Goal: Task Accomplishment & Management: Manage account settings

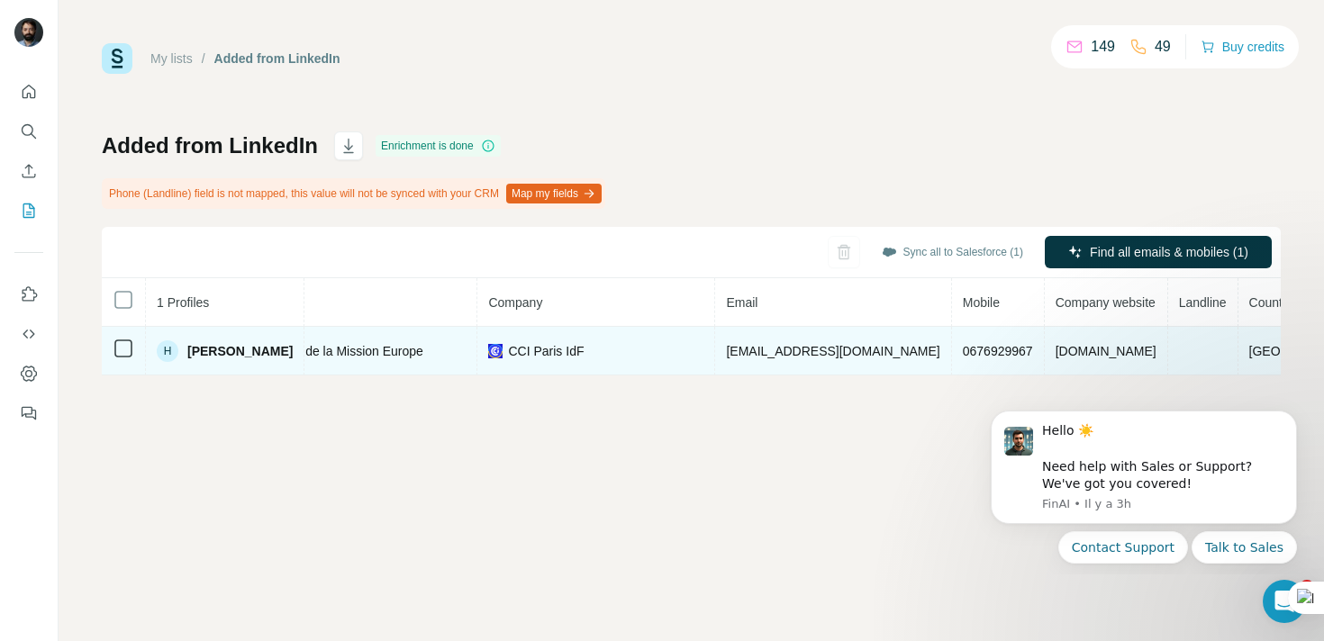
click at [832, 344] on span "[EMAIL_ADDRESS][DOMAIN_NAME]" at bounding box center [833, 351] width 214 height 14
click at [857, 347] on span "[EMAIL_ADDRESS][DOMAIN_NAME]" at bounding box center [833, 351] width 214 height 14
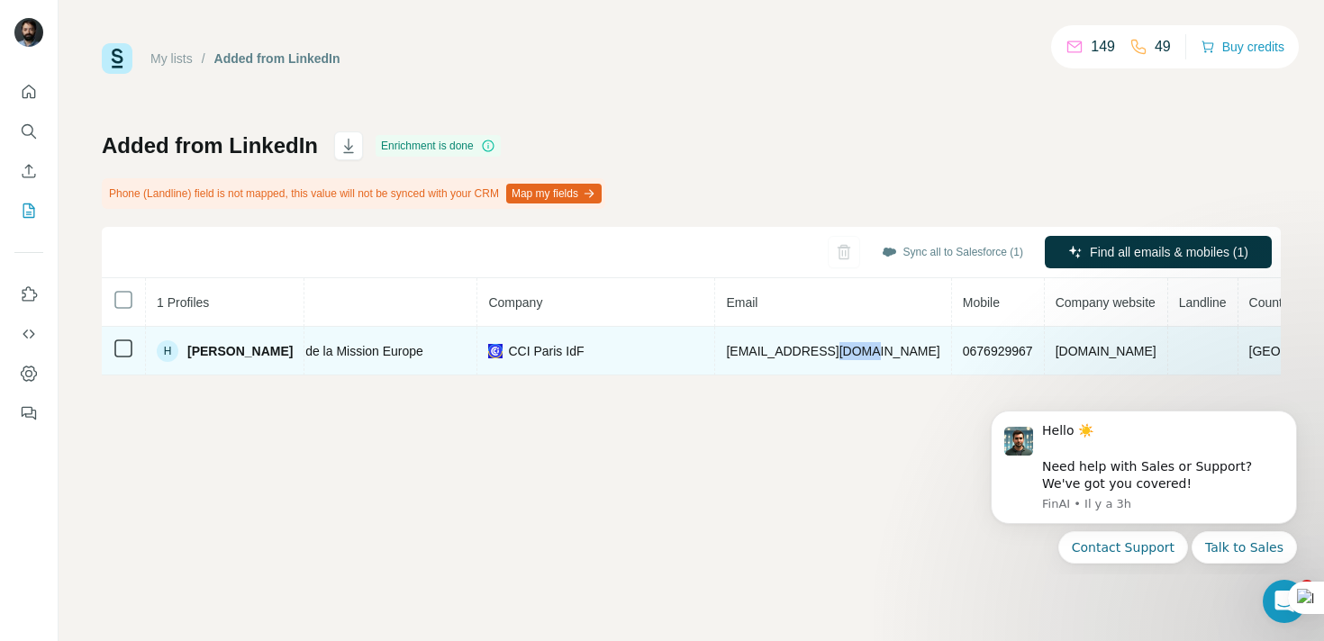
click at [857, 347] on span "[EMAIL_ADDRESS][DOMAIN_NAME]" at bounding box center [833, 351] width 214 height 14
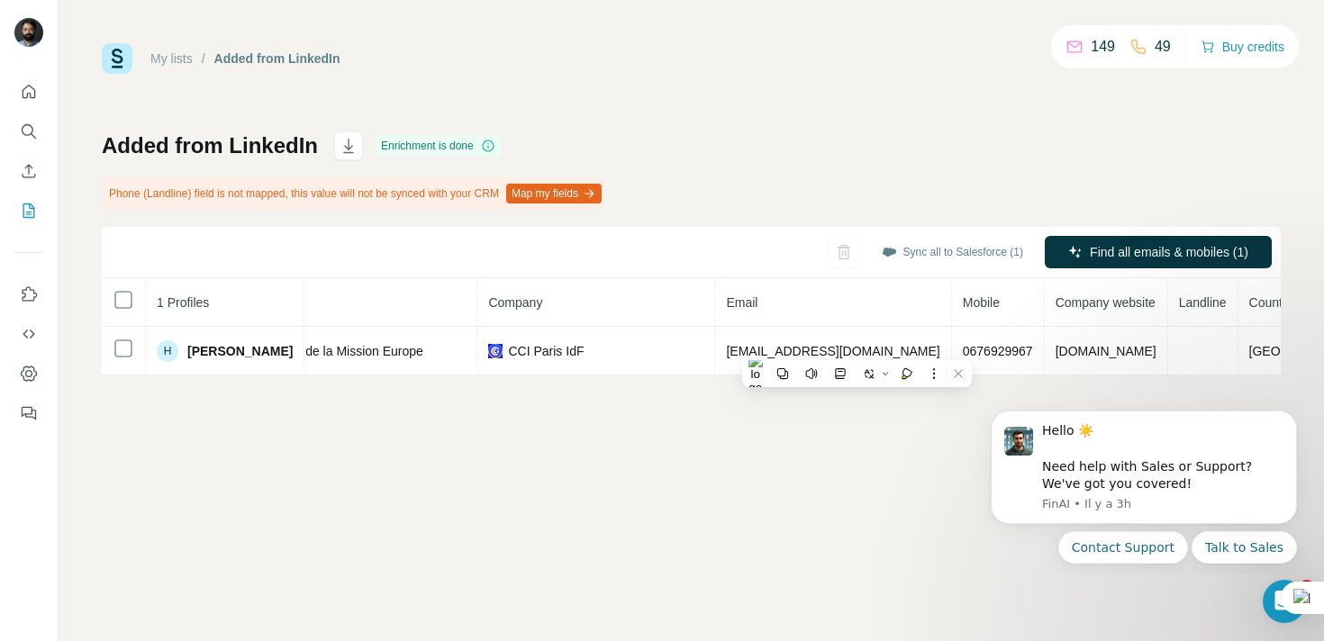
click at [843, 470] on div "My lists / Added from LinkedIn 149 49 Buy credits Added from LinkedIn Enrichmen…" at bounding box center [692, 320] width 1266 height 641
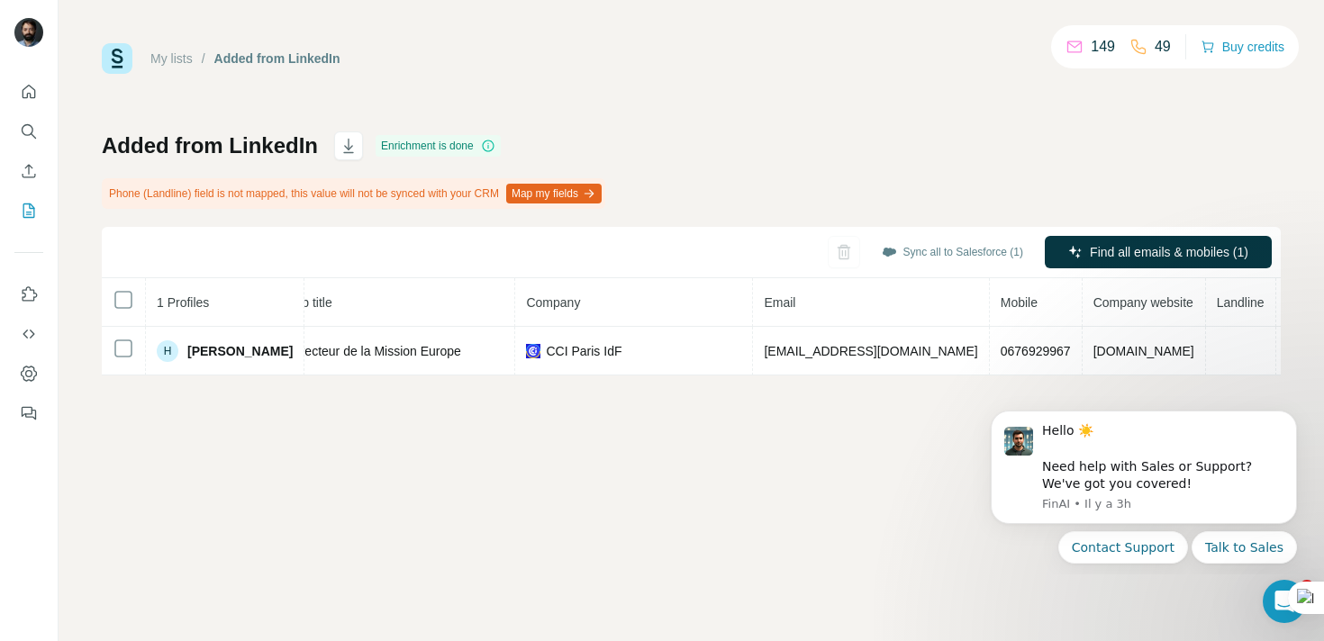
scroll to position [0, 245]
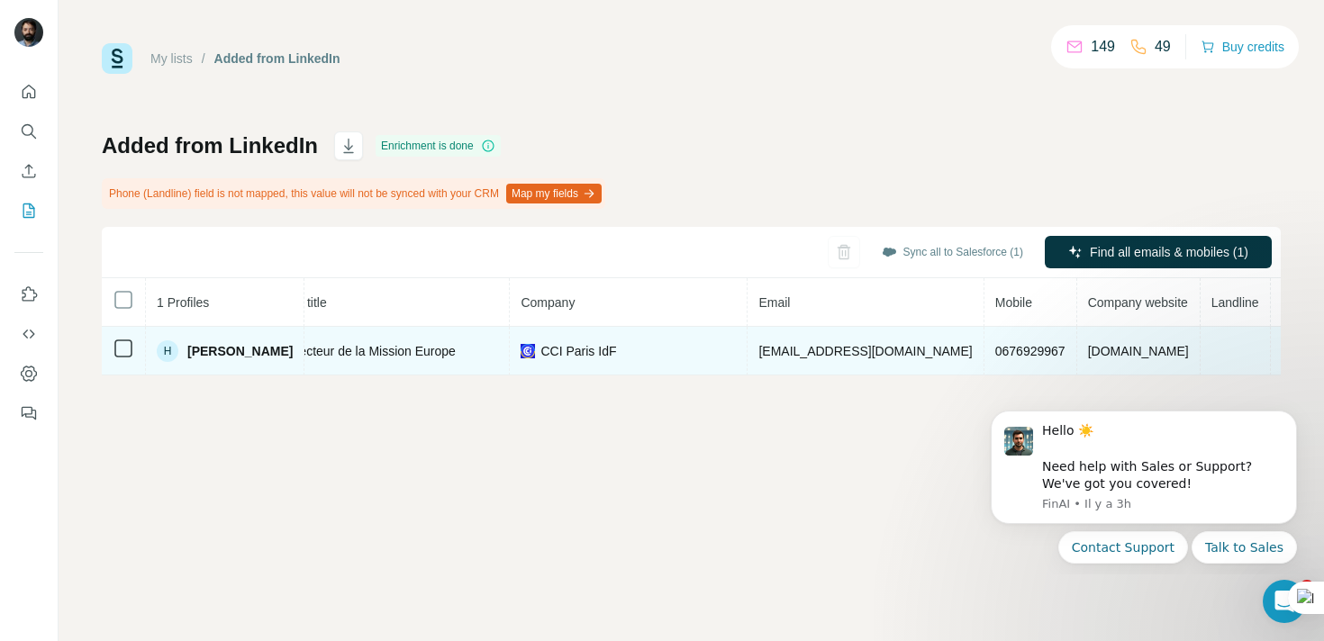
click at [857, 344] on span "[EMAIL_ADDRESS][DOMAIN_NAME]" at bounding box center [866, 351] width 214 height 14
click at [915, 344] on span "[EMAIL_ADDRESS][DOMAIN_NAME]" at bounding box center [866, 351] width 214 height 14
click at [866, 344] on span "[EMAIL_ADDRESS][DOMAIN_NAME]" at bounding box center [866, 351] width 214 height 14
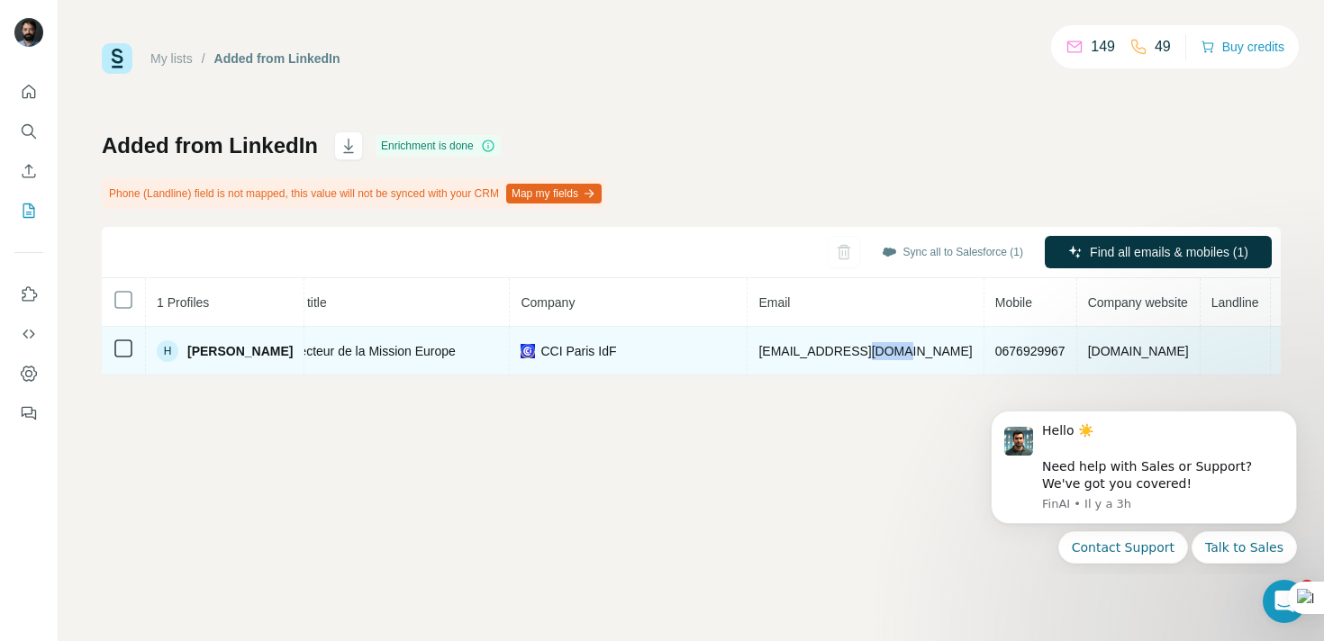
click at [866, 344] on span "[EMAIL_ADDRESS][DOMAIN_NAME]" at bounding box center [866, 351] width 214 height 14
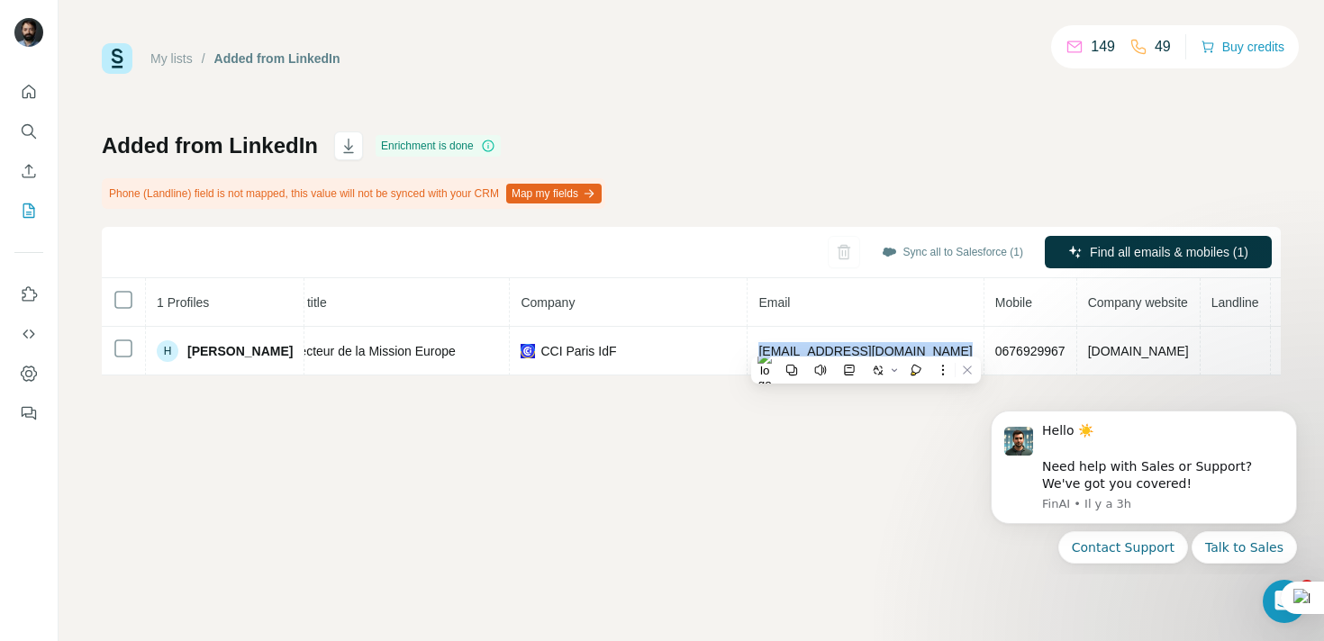
scroll to position [0, 0]
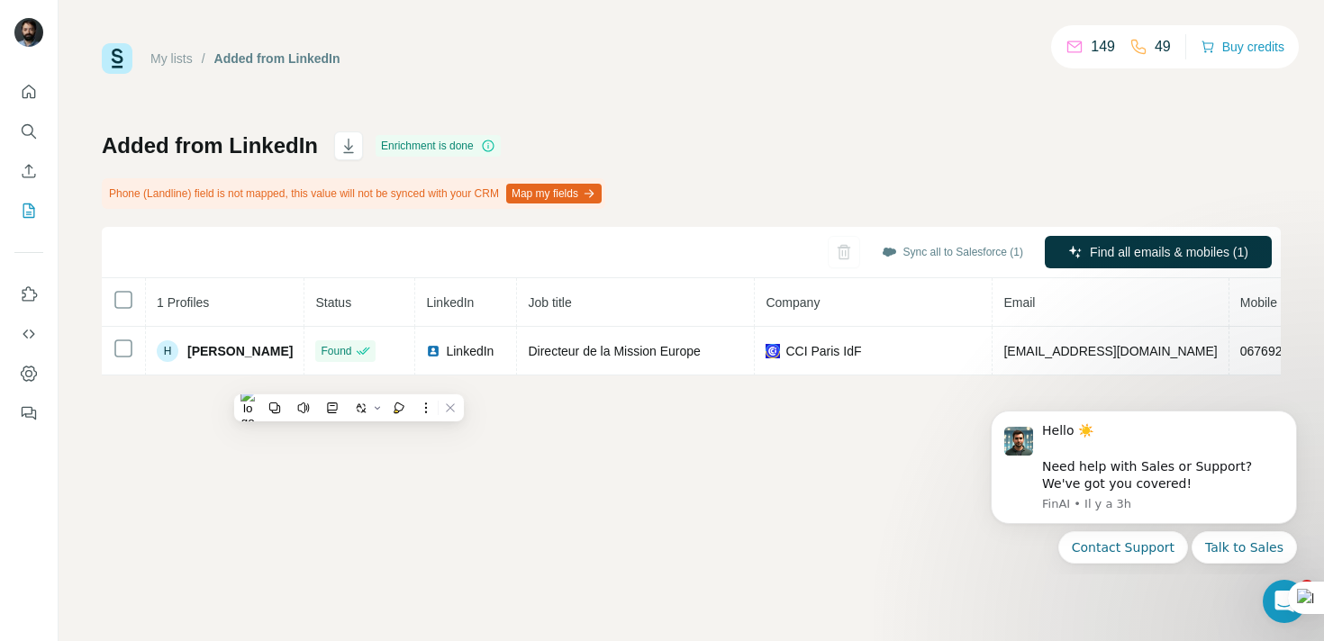
click at [457, 463] on div "My lists / Added from LinkedIn 149 49 Buy credits Added from LinkedIn Enrichmen…" at bounding box center [692, 320] width 1266 height 641
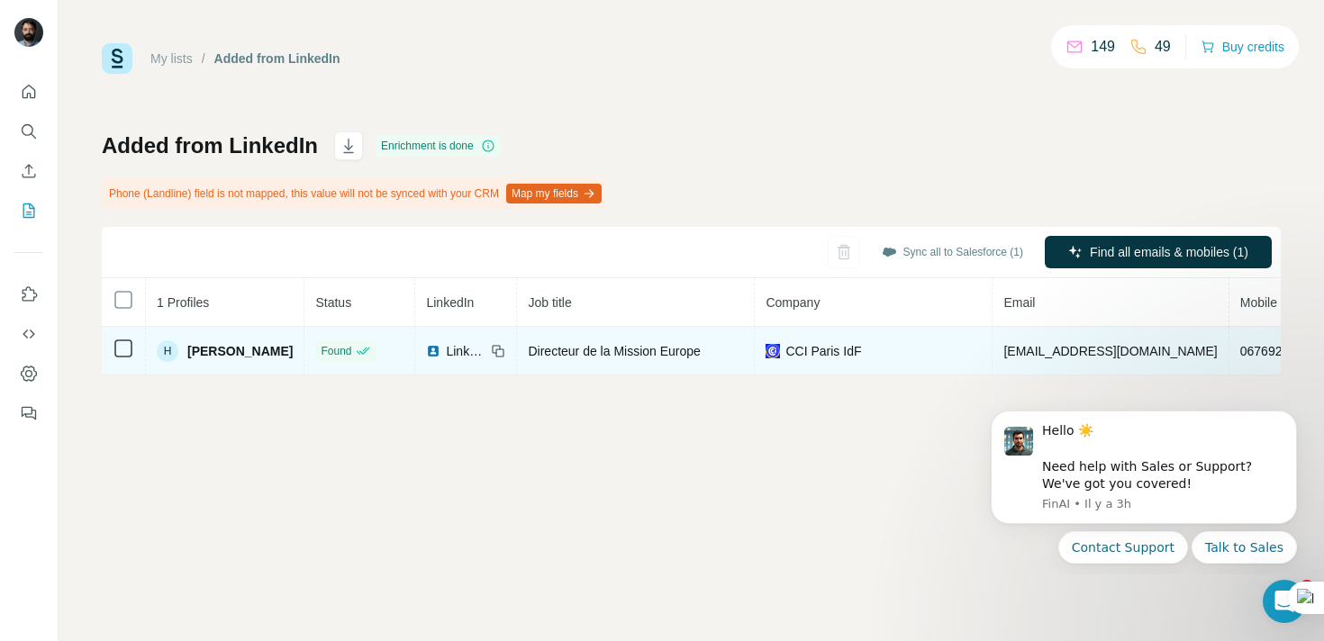
click at [1240, 348] on span "0676929967" at bounding box center [1275, 351] width 70 height 14
click at [1240, 344] on span "0676929967" at bounding box center [1275, 351] width 70 height 14
click at [661, 350] on span "Directeur de la Mission Europe" at bounding box center [614, 351] width 172 height 14
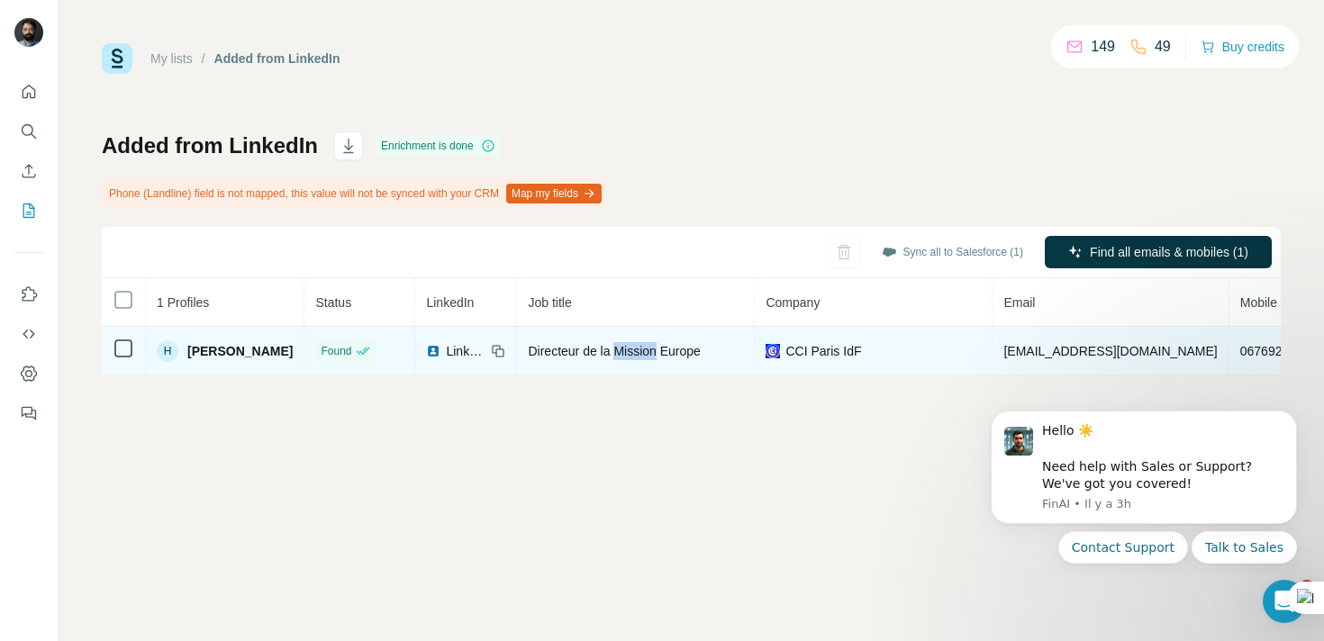
click at [661, 350] on span "Directeur de la Mission Europe" at bounding box center [614, 351] width 172 height 14
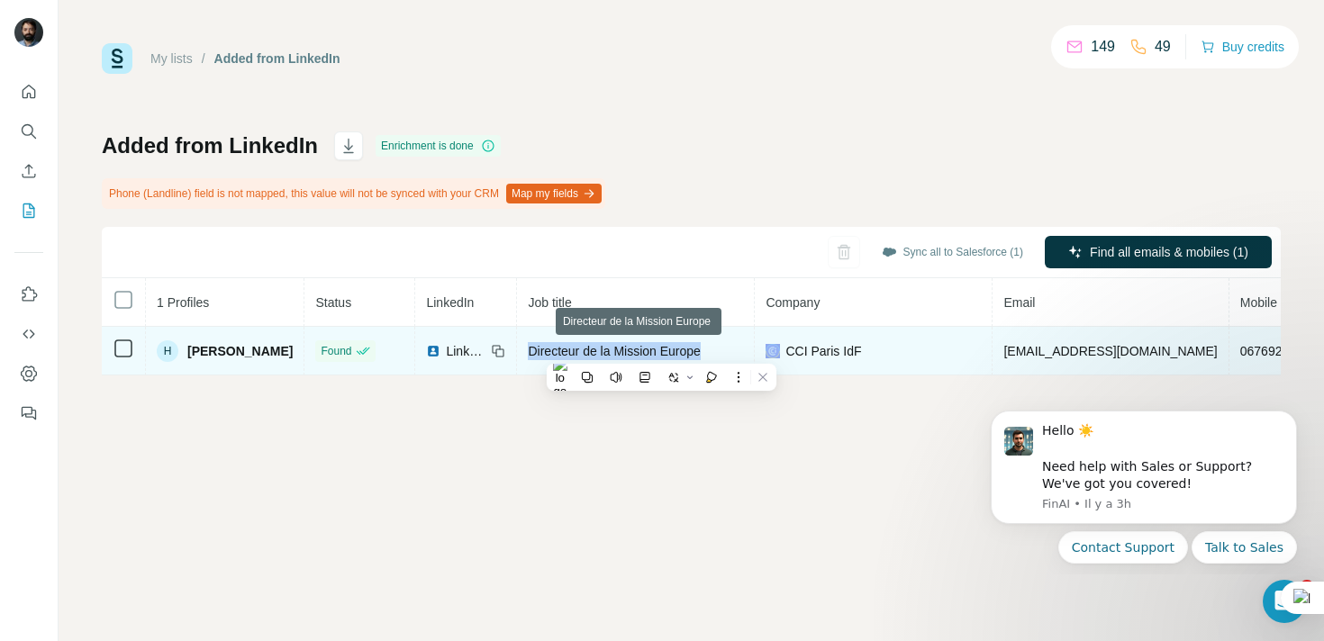
click at [700, 351] on span "Directeur de la Mission Europe" at bounding box center [614, 351] width 172 height 14
drag, startPoint x: 714, startPoint y: 351, endPoint x: 534, endPoint y: 350, distance: 180.2
click at [534, 350] on span "Directeur de la Mission Europe" at bounding box center [614, 351] width 172 height 14
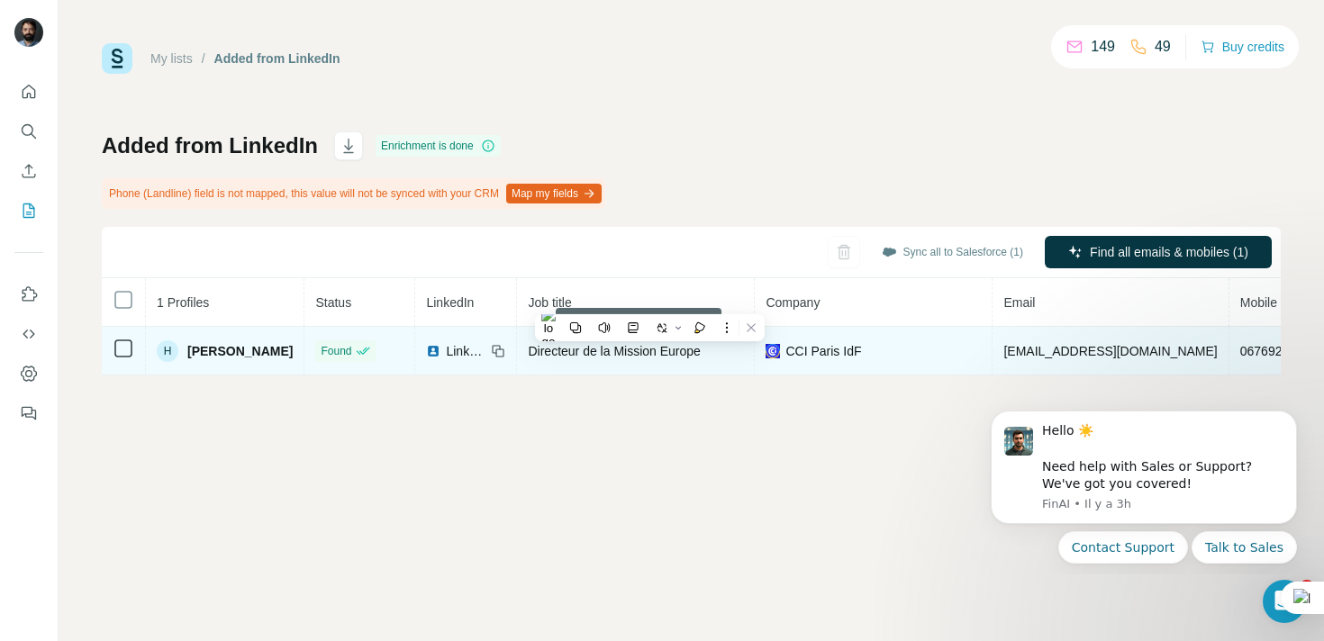
click at [535, 350] on span "Directeur de la Mission Europe" at bounding box center [614, 351] width 172 height 14
click at [536, 350] on span "Directeur de la Mission Europe" at bounding box center [614, 351] width 172 height 14
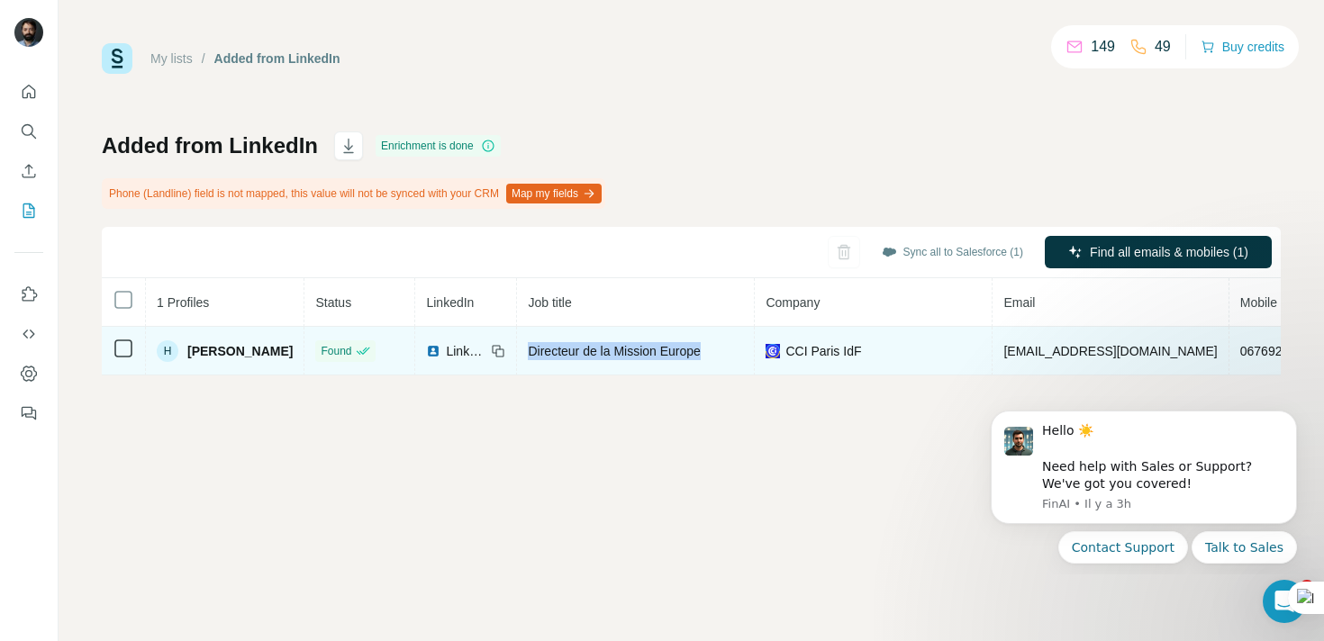
drag, startPoint x: 537, startPoint y: 350, endPoint x: 730, endPoint y: 353, distance: 192.8
click at [730, 353] on div "Directeur de la Mission Europe" at bounding box center [635, 351] width 215 height 18
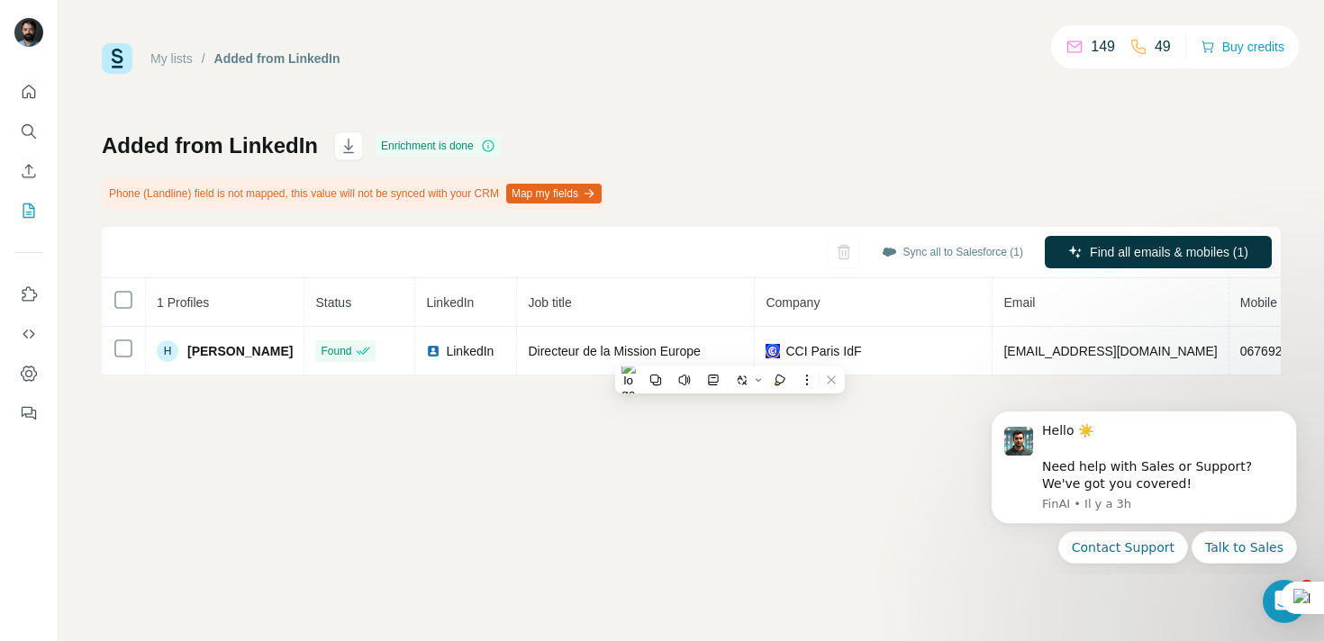
click at [849, 465] on div "My lists / Added from LinkedIn 149 49 Buy credits Added from LinkedIn Enrichmen…" at bounding box center [692, 320] width 1266 height 641
click at [714, 450] on div "My lists / Added from LinkedIn 149 49 Buy credits Added from LinkedIn Enrichmen…" at bounding box center [692, 320] width 1266 height 641
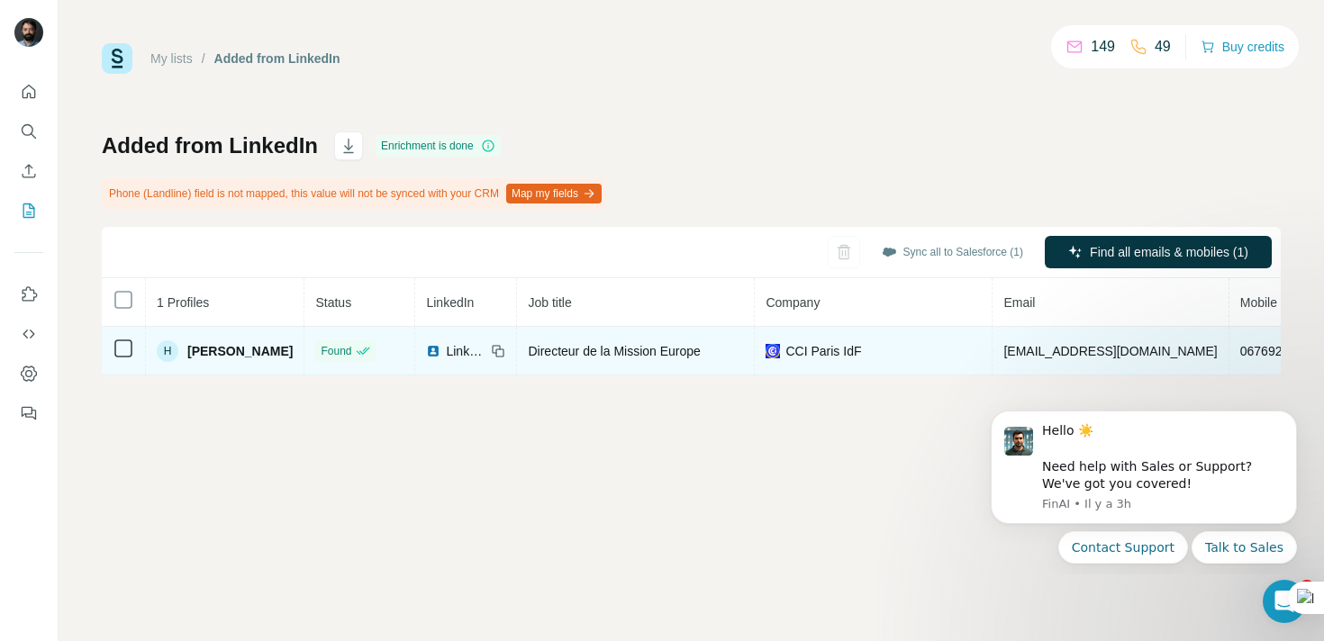
click at [1074, 350] on span "[EMAIL_ADDRESS][DOMAIN_NAME]" at bounding box center [1111, 351] width 214 height 14
click at [1116, 344] on span "[EMAIL_ADDRESS][DOMAIN_NAME]" at bounding box center [1111, 351] width 214 height 14
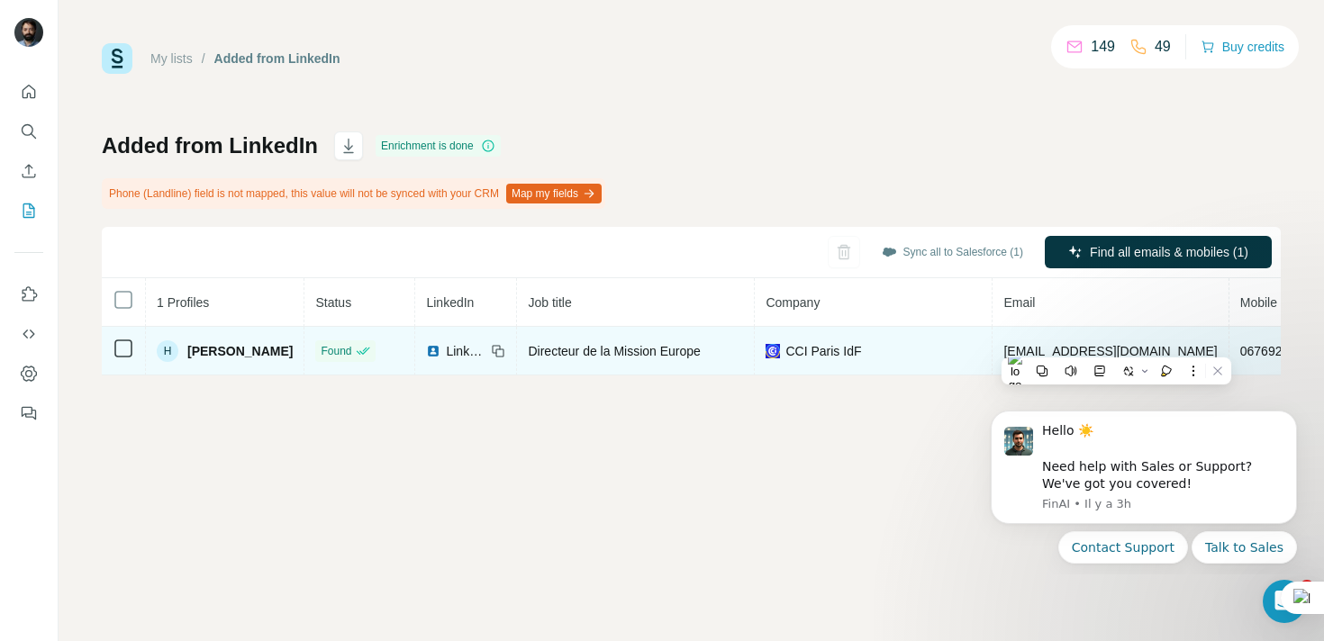
click at [1240, 349] on span "0676929967" at bounding box center [1275, 351] width 70 height 14
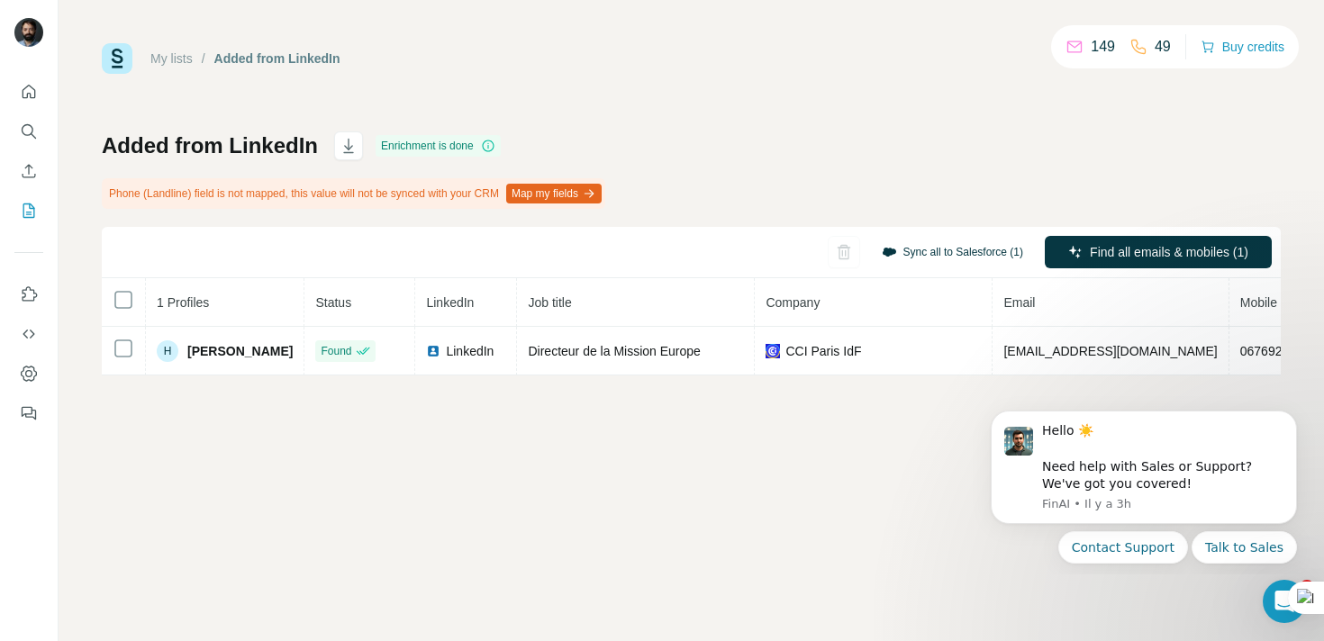
click at [961, 255] on button "Sync all to Salesforce (1)" at bounding box center [952, 252] width 167 height 27
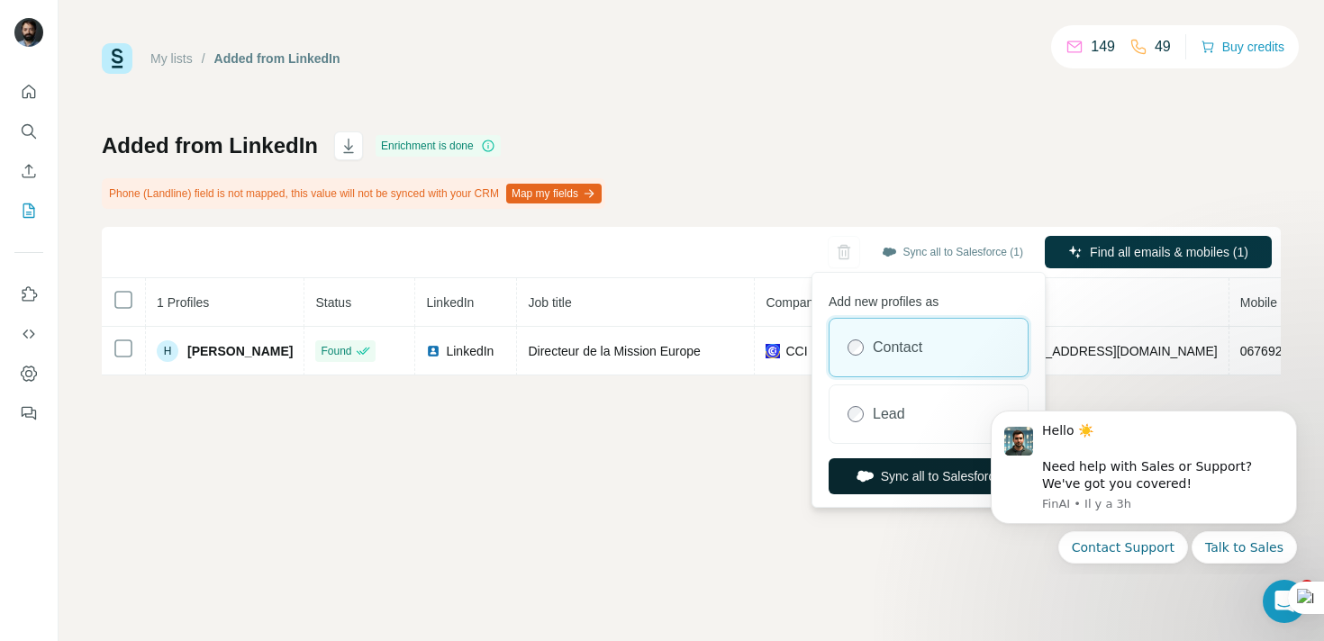
click at [904, 486] on button "Sync all to Salesforce" at bounding box center [929, 477] width 200 height 36
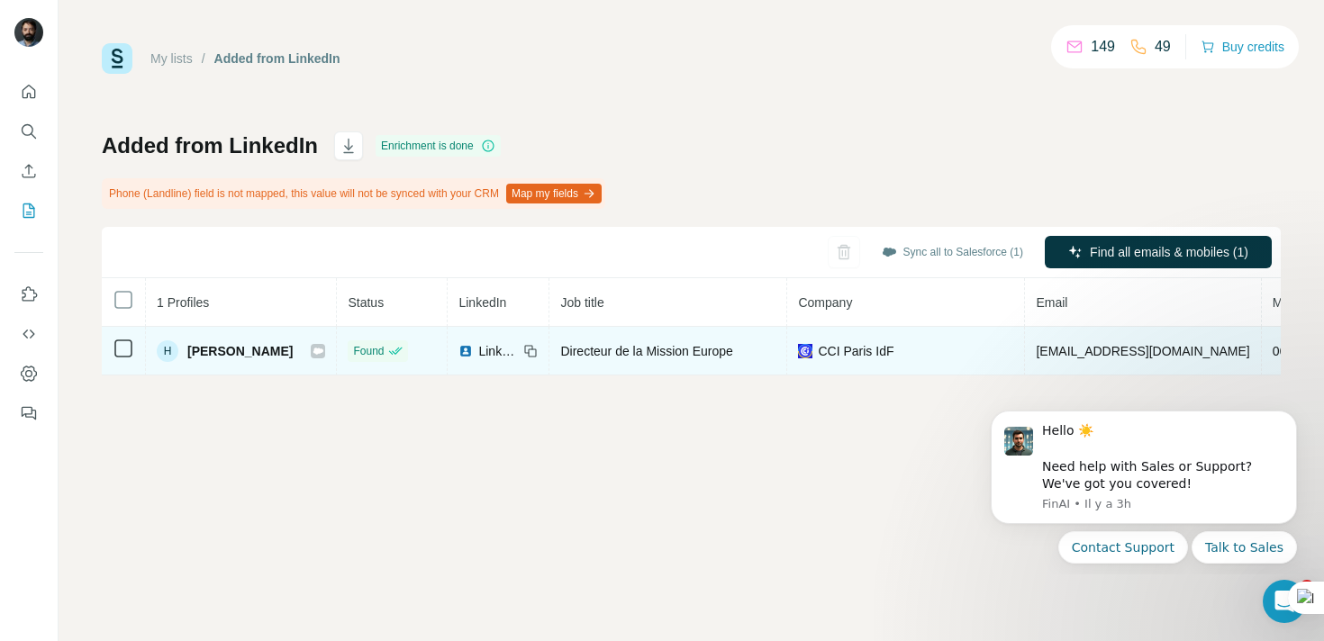
click at [1123, 351] on span "[EMAIL_ADDRESS][DOMAIN_NAME]" at bounding box center [1143, 351] width 214 height 14
copy span "[EMAIL_ADDRESS][DOMAIN_NAME]"
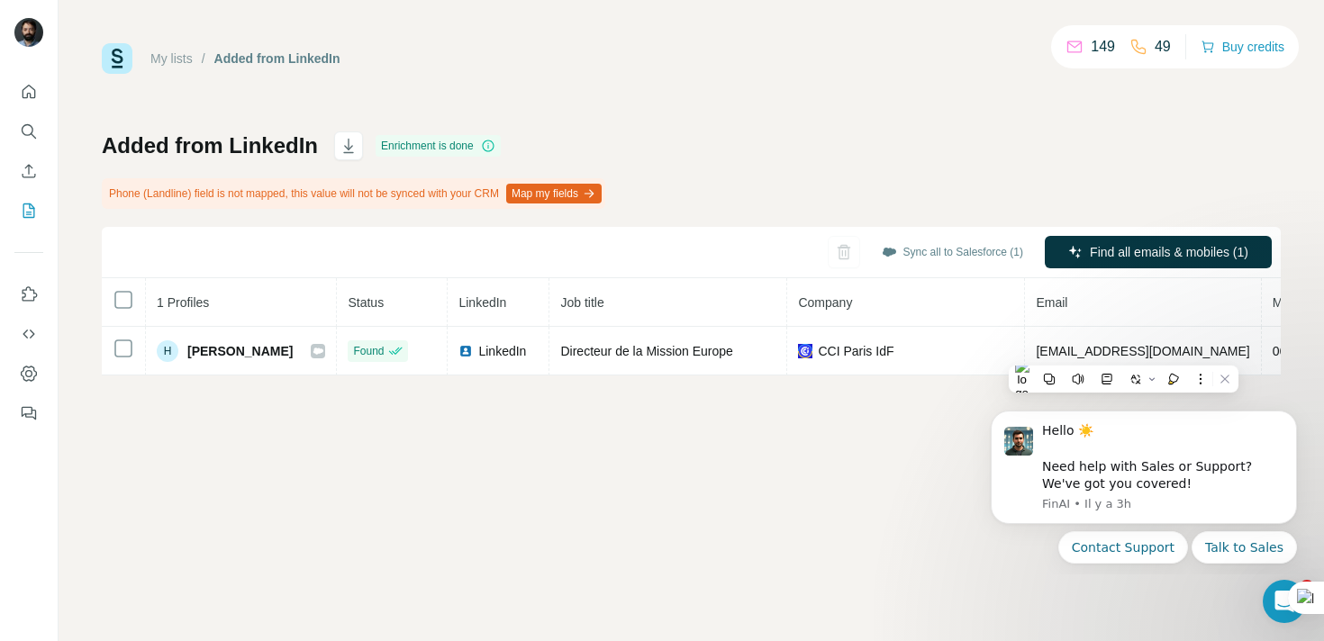
click at [652, 504] on div "My lists / Added from LinkedIn 149 49 Buy credits Added from LinkedIn Enrichmen…" at bounding box center [692, 320] width 1266 height 641
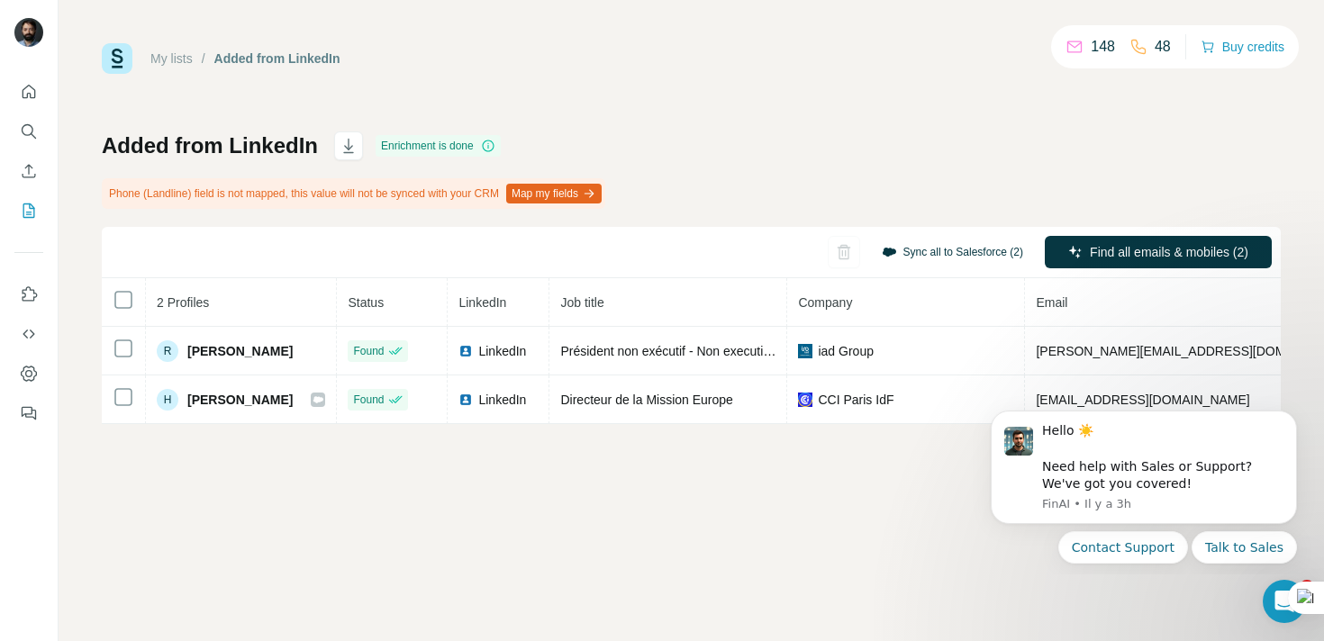
click at [992, 252] on button "Sync all to Salesforce (2)" at bounding box center [952, 252] width 167 height 27
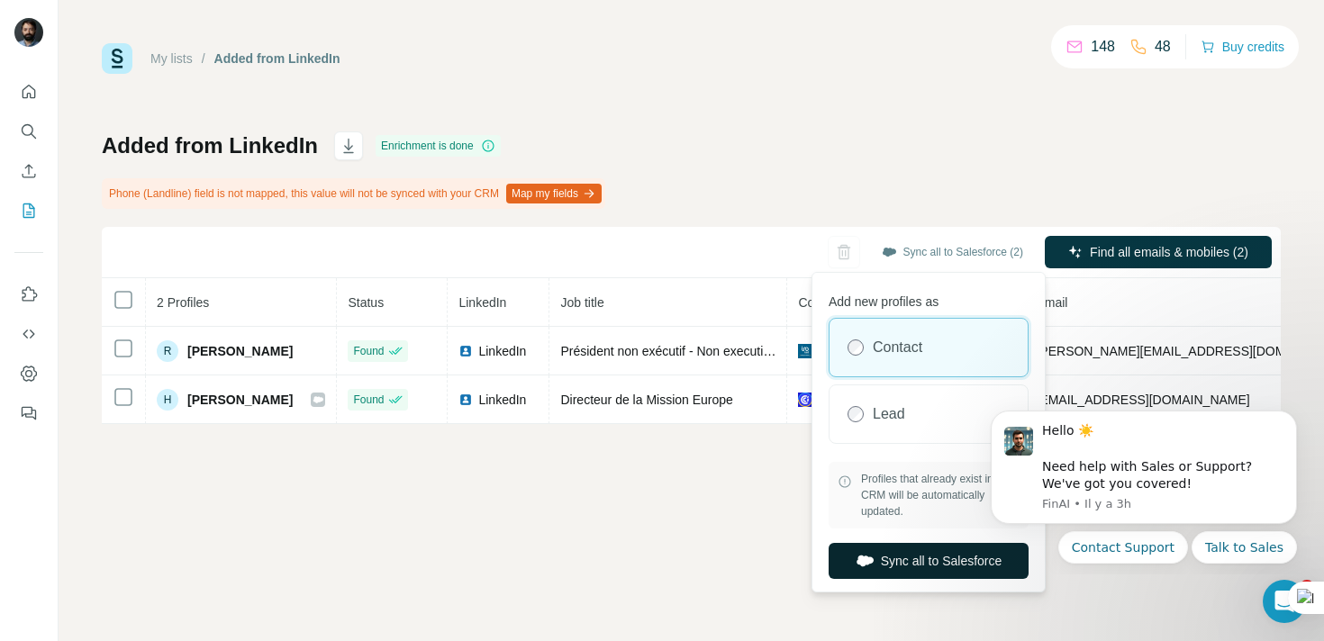
click at [921, 567] on button "Sync all to Salesforce" at bounding box center [929, 561] width 200 height 36
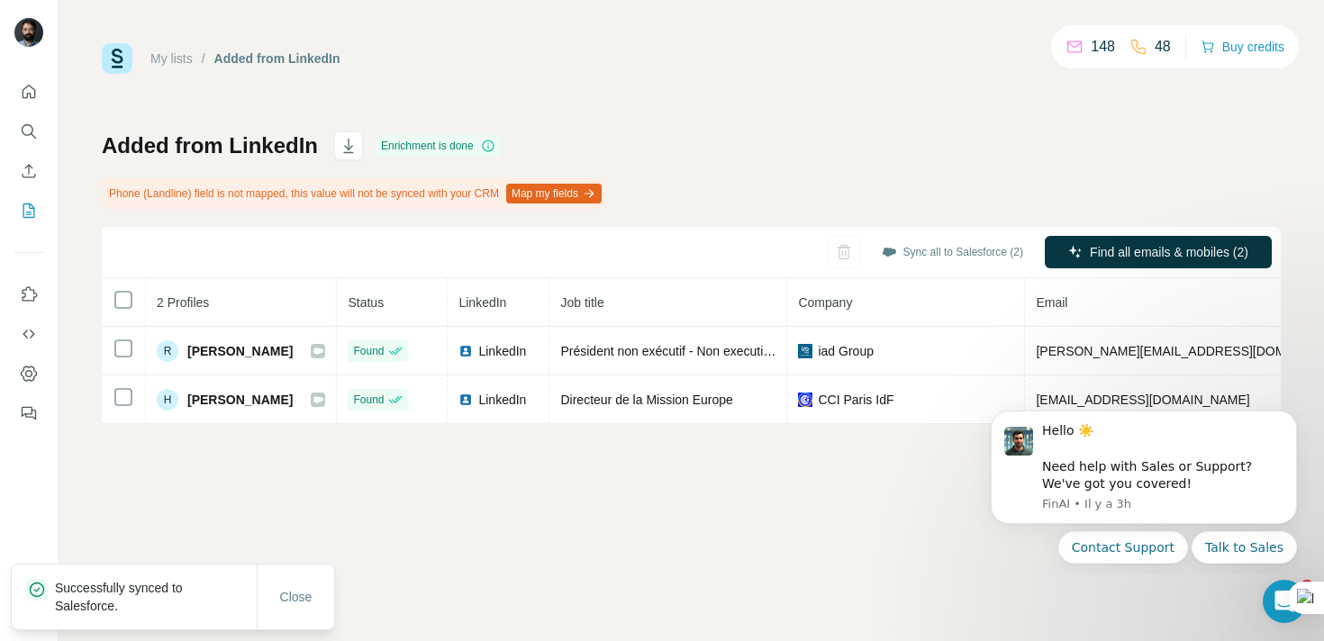
click at [1095, 47] on p "148" at bounding box center [1103, 47] width 24 height 22
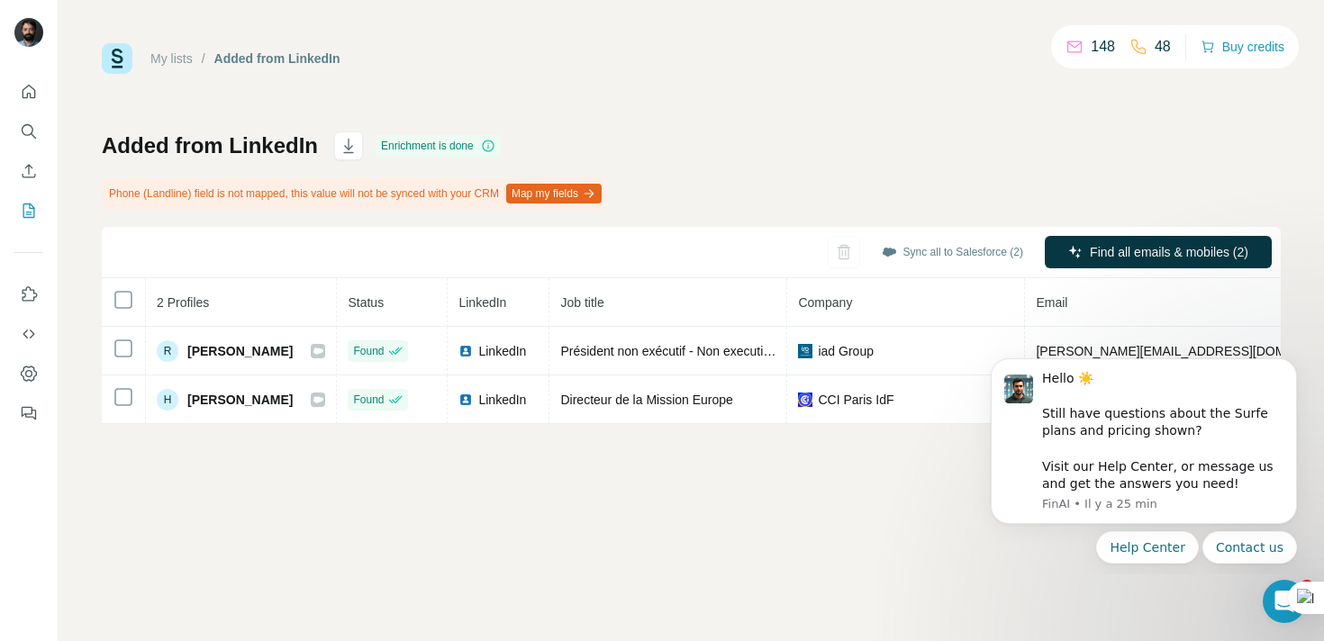
click at [884, 129] on div "My lists / Added from LinkedIn 148 48 Buy credits Added from LinkedIn Enrichmen…" at bounding box center [691, 233] width 1179 height 381
click at [1295, 360] on icon "Dismiss notification" at bounding box center [1291, 363] width 6 height 6
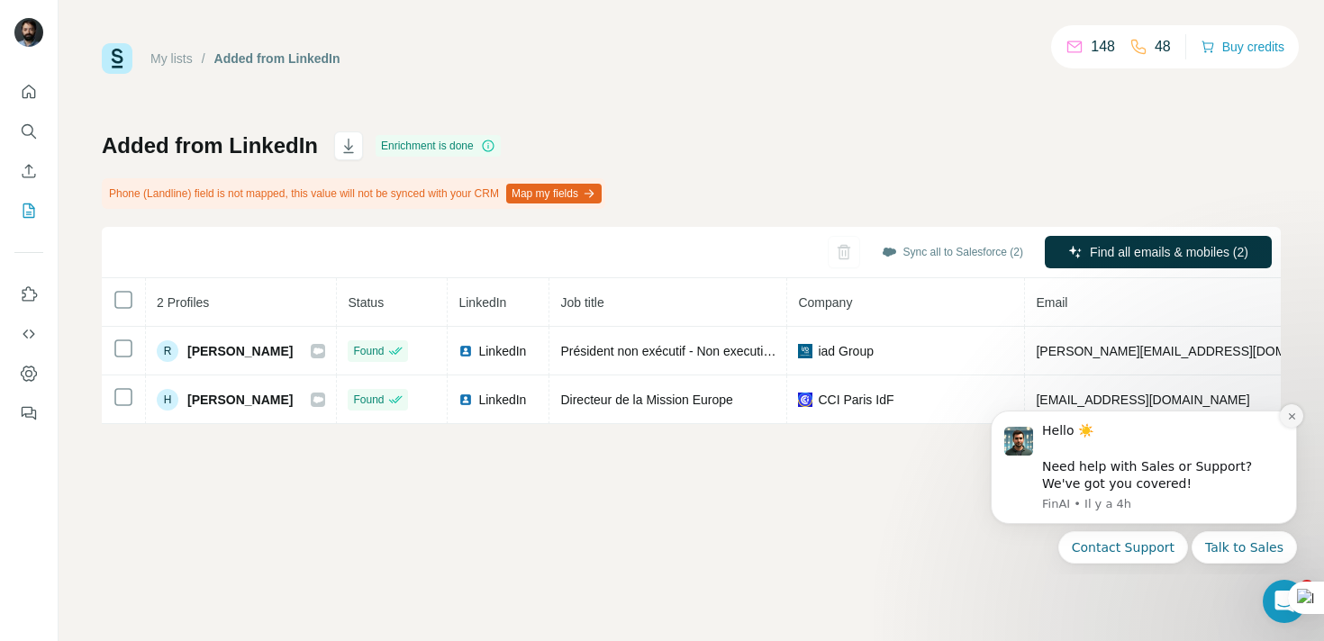
click at [1292, 417] on icon "Dismiss notification" at bounding box center [1291, 416] width 6 height 6
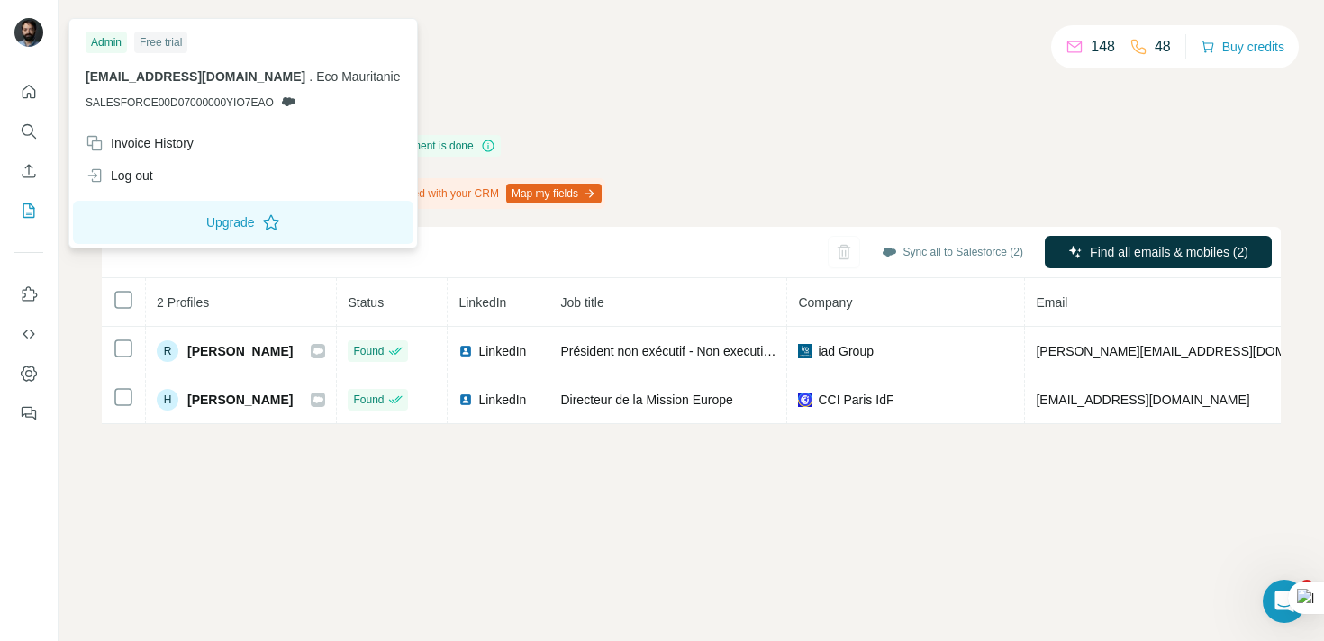
click at [26, 29] on img at bounding box center [28, 32] width 29 height 29
click at [172, 40] on div "Free trial" at bounding box center [160, 43] width 53 height 22
click at [923, 69] on div "My lists / Added from LinkedIn 148 48 Buy credits" at bounding box center [691, 58] width 1179 height 31
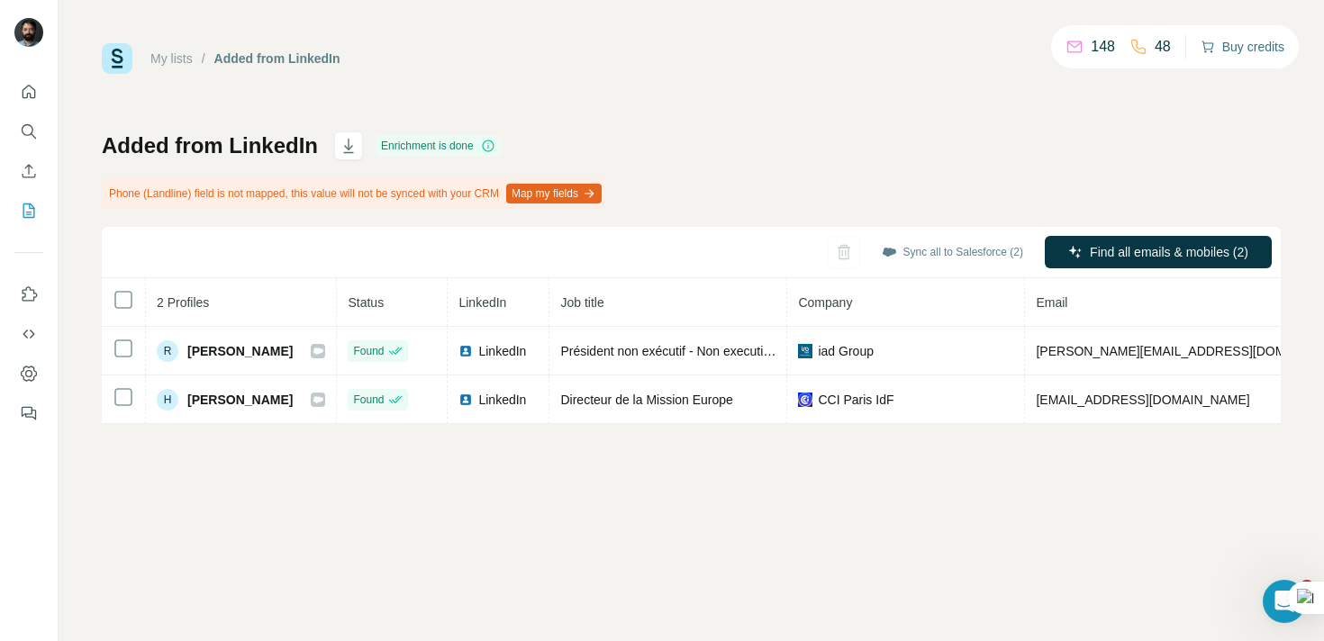
click at [1234, 43] on button "Buy credits" at bounding box center [1243, 46] width 84 height 25
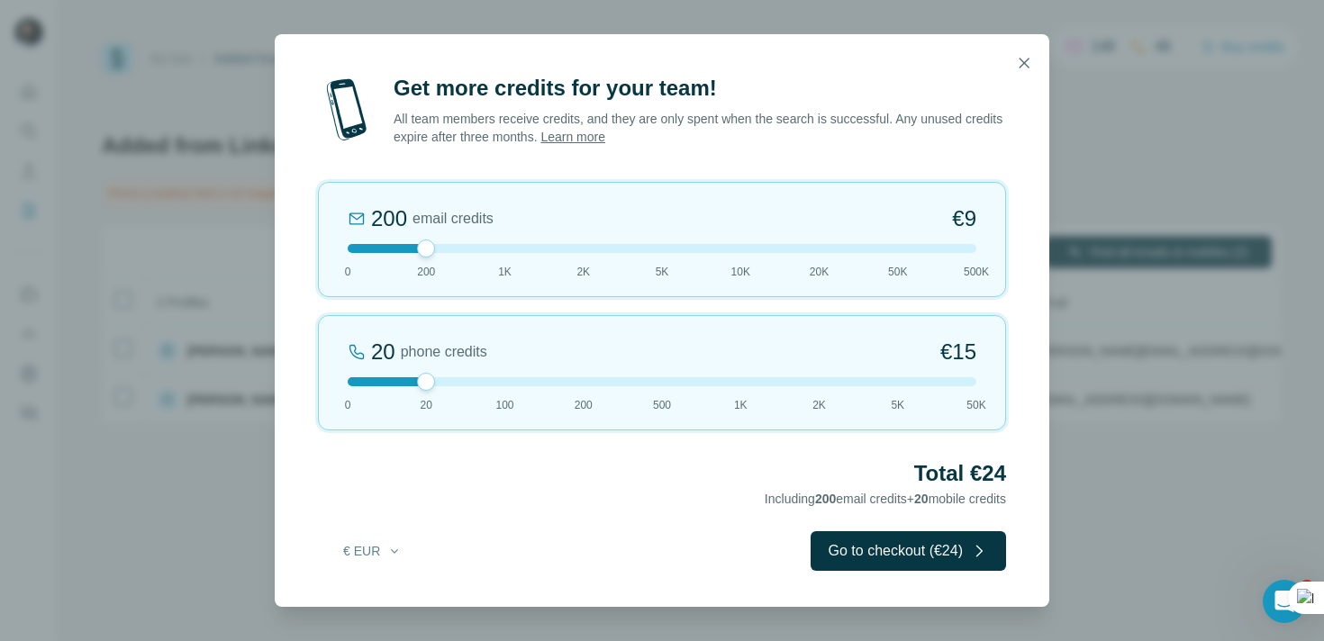
click at [605, 141] on link "Learn more" at bounding box center [573, 137] width 65 height 14
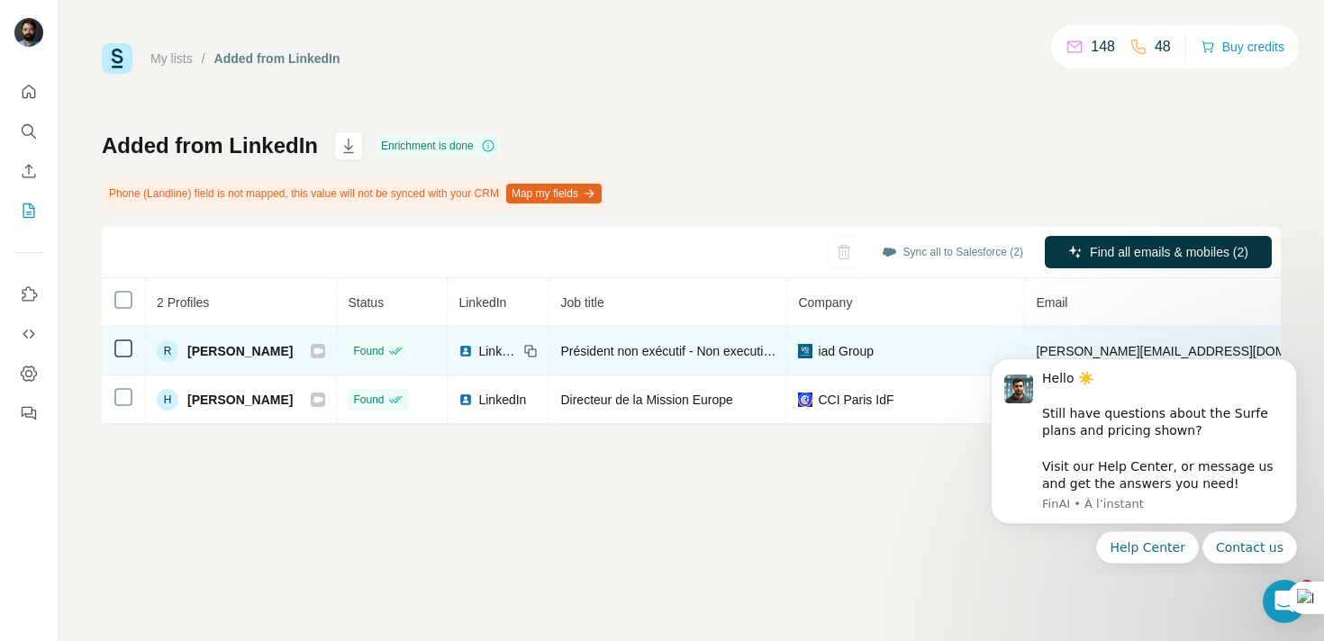
click at [323, 350] on icon at bounding box center [319, 351] width 10 height 6
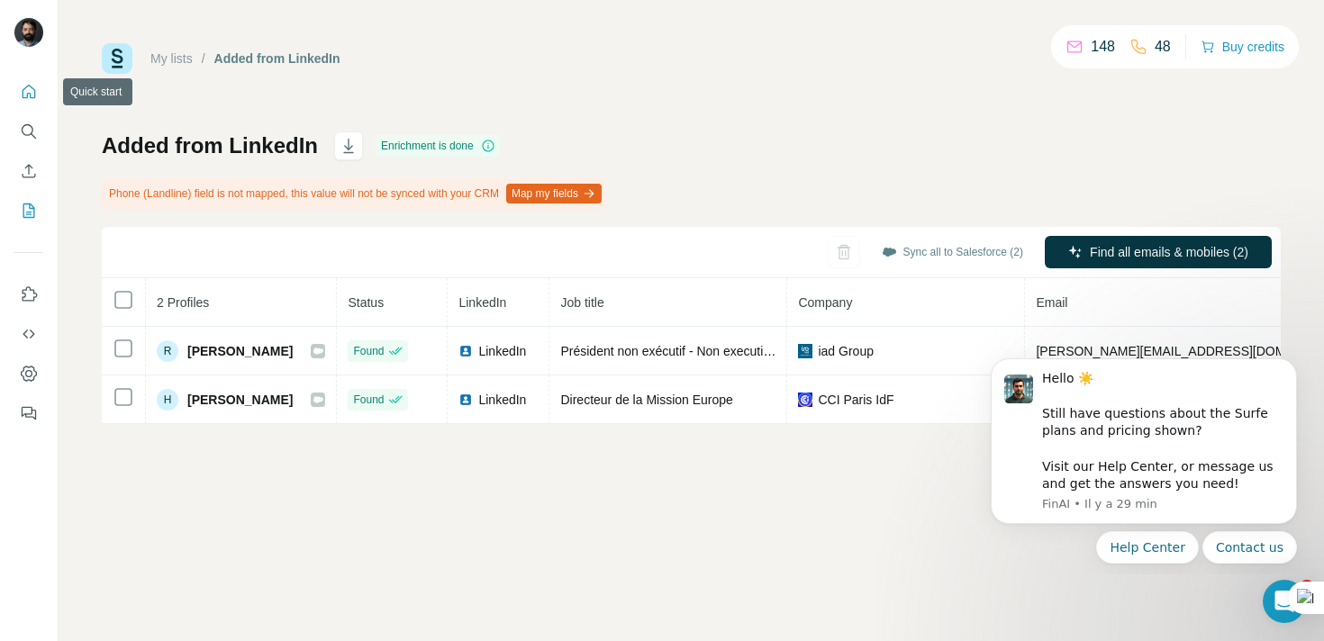
click at [34, 92] on icon "Quick start" at bounding box center [30, 92] width 14 height 14
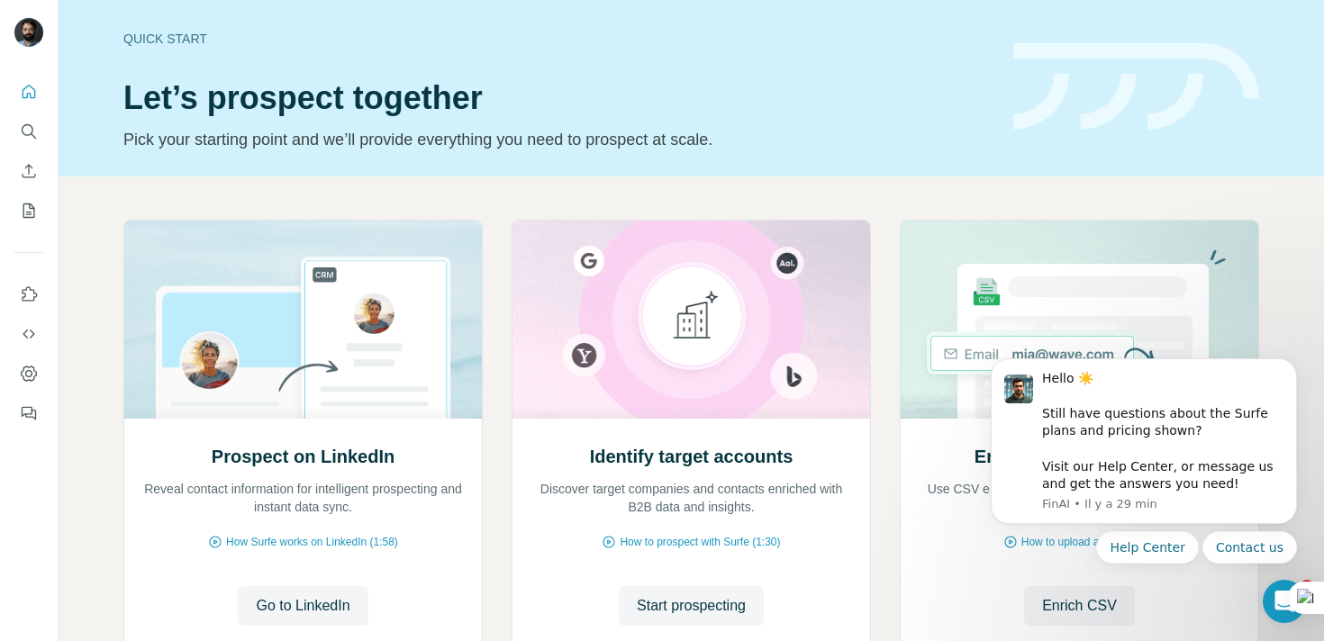
scroll to position [137, 0]
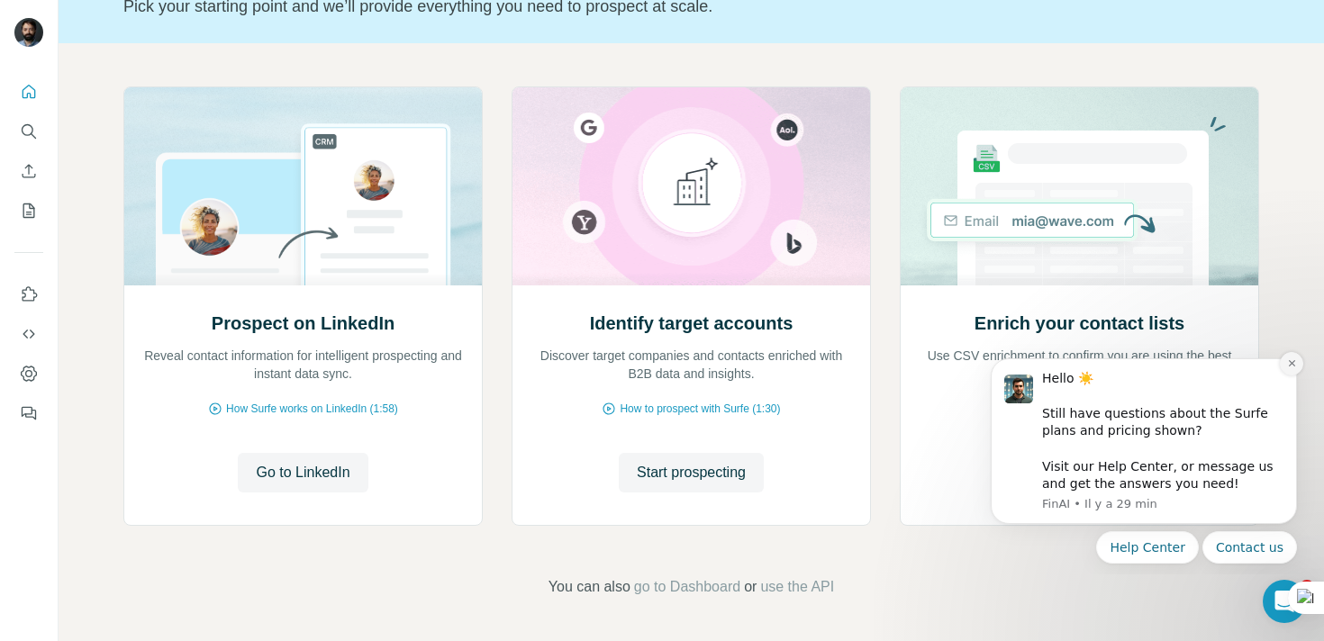
click at [1288, 363] on icon "Dismiss notification" at bounding box center [1292, 364] width 10 height 10
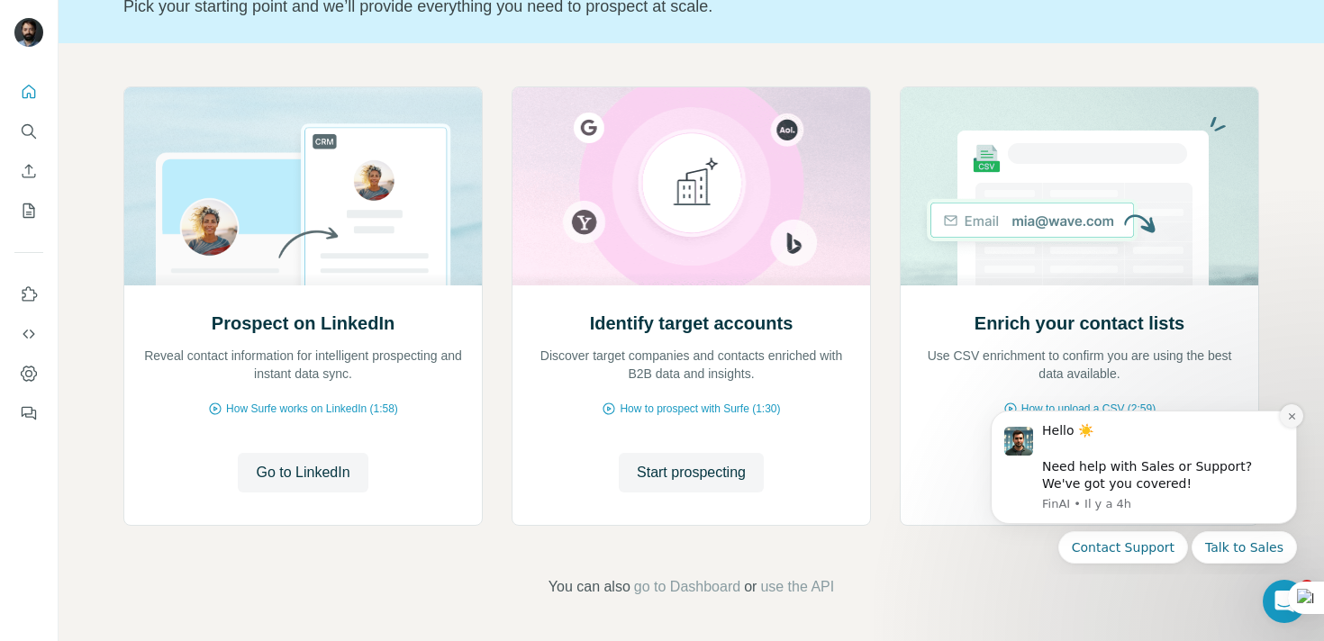
click at [1291, 418] on icon "Dismiss notification" at bounding box center [1292, 417] width 10 height 10
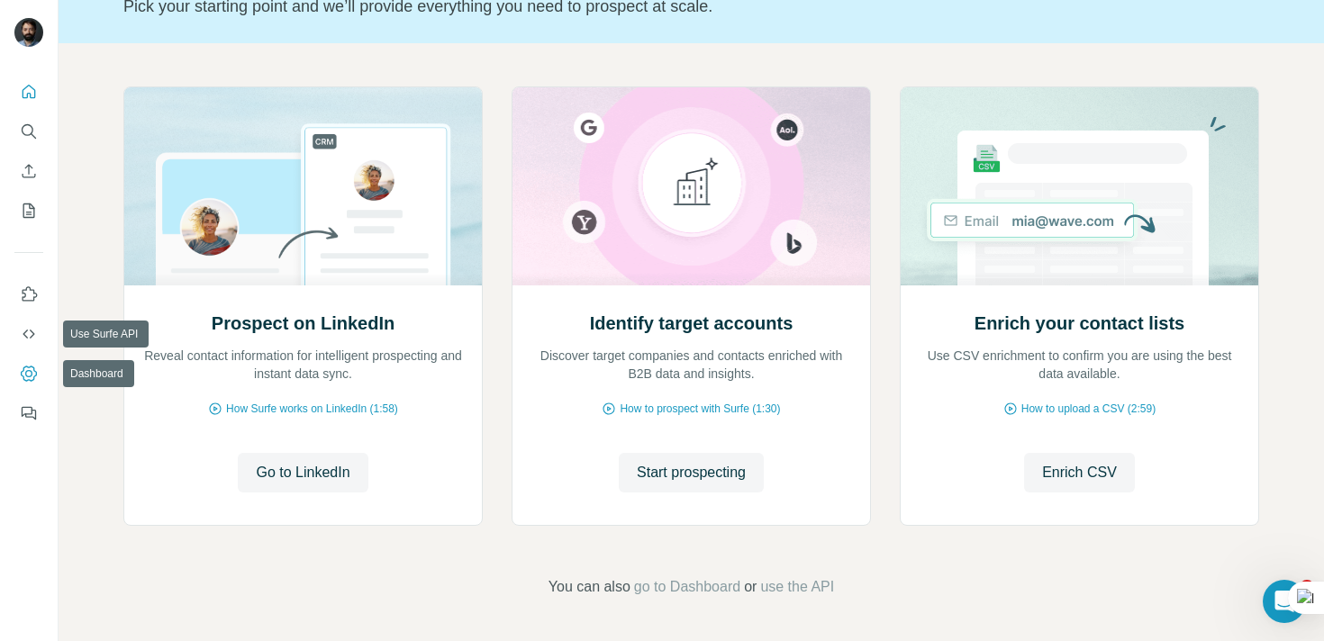
click at [22, 367] on icon "Dashboard" at bounding box center [29, 374] width 18 height 18
